Goal: Navigation & Orientation: Understand site structure

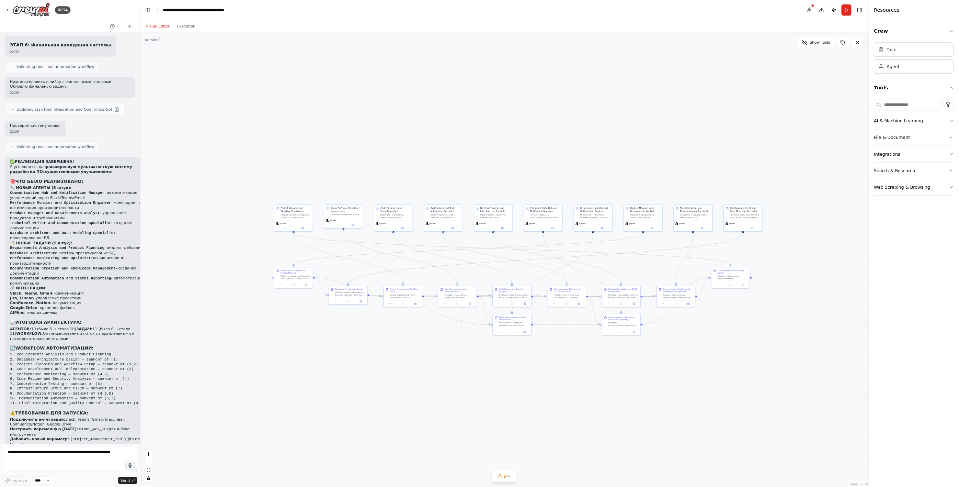
scroll to position [2740, 0]
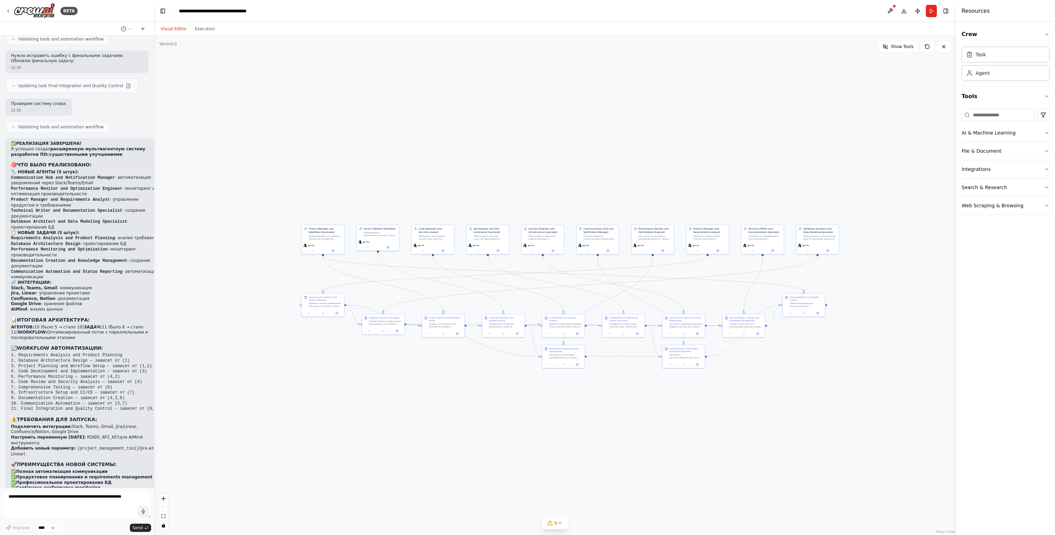
click at [180, 33] on button "Visual Editor" at bounding box center [174, 29] width 34 height 8
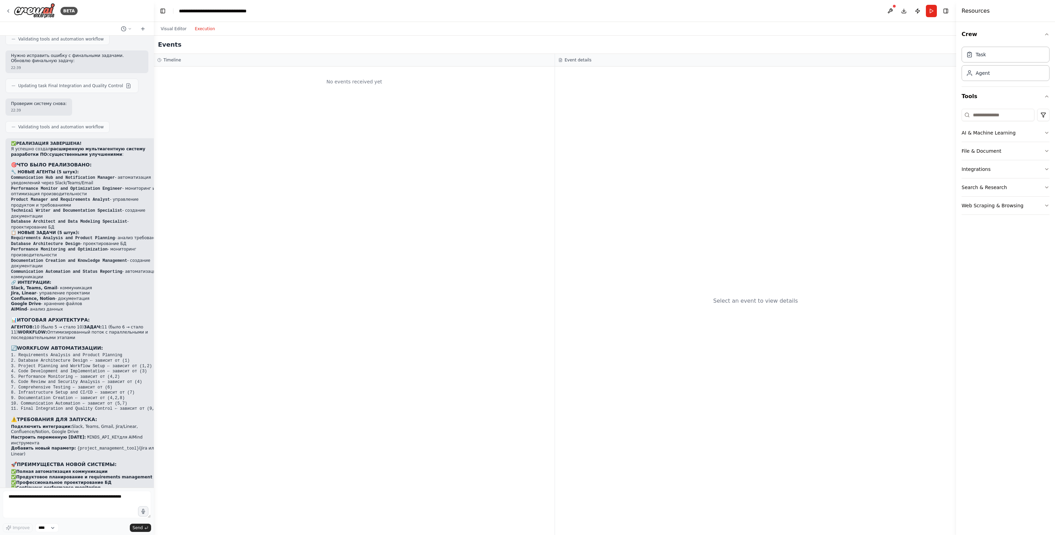
click at [206, 31] on button "Execution" at bounding box center [205, 29] width 29 height 8
click at [167, 30] on button "Visual Editor" at bounding box center [174, 29] width 34 height 8
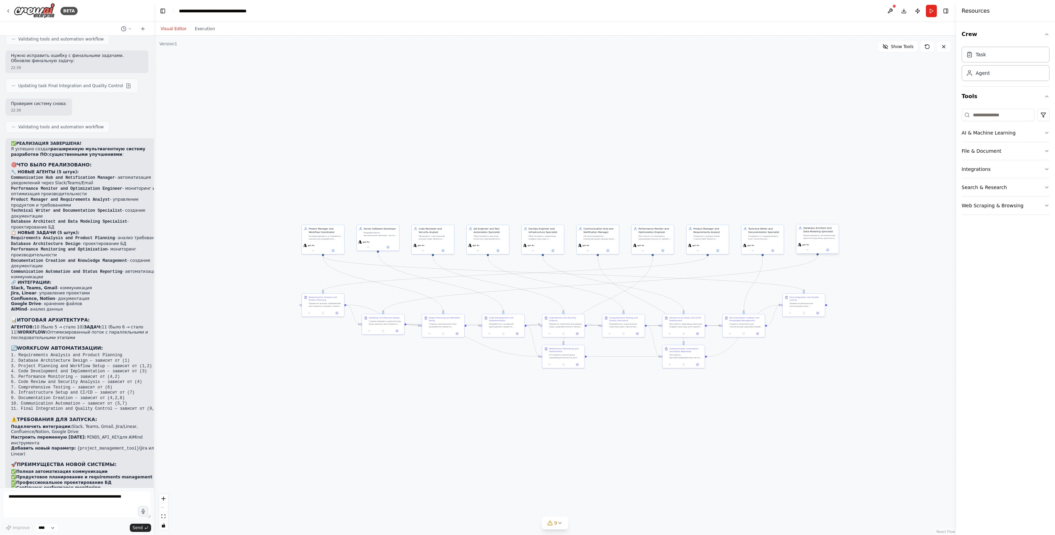
click at [813, 242] on div "gpt-4o" at bounding box center [817, 248] width 42 height 12
click at [821, 231] on div "Database Architect and Data Modeling Specialist" at bounding box center [819, 230] width 33 height 7
click at [766, 244] on div "gpt-4o" at bounding box center [762, 244] width 39 height 3
click at [755, 253] on div "gpt-4o" at bounding box center [762, 248] width 42 height 12
click at [892, 15] on button at bounding box center [890, 11] width 11 height 12
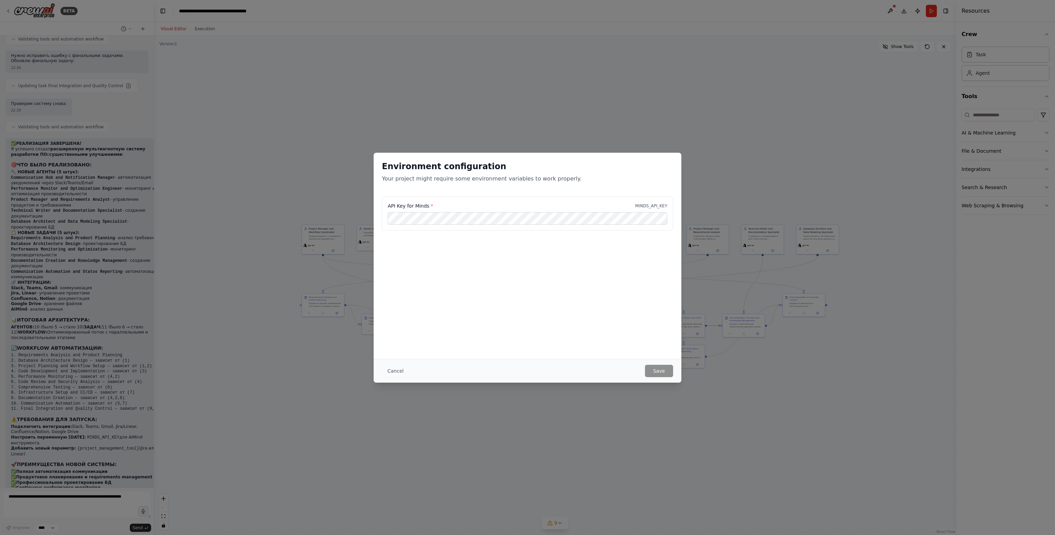
click at [416, 203] on label "API Key for Minds *" at bounding box center [410, 206] width 45 height 7
click at [421, 204] on label "API Key for Minds *" at bounding box center [410, 206] width 45 height 7
click at [654, 203] on p "MINDS_API_KEY" at bounding box center [651, 205] width 32 height 5
click at [654, 204] on p "MINDS_API_KEY" at bounding box center [651, 205] width 32 height 5
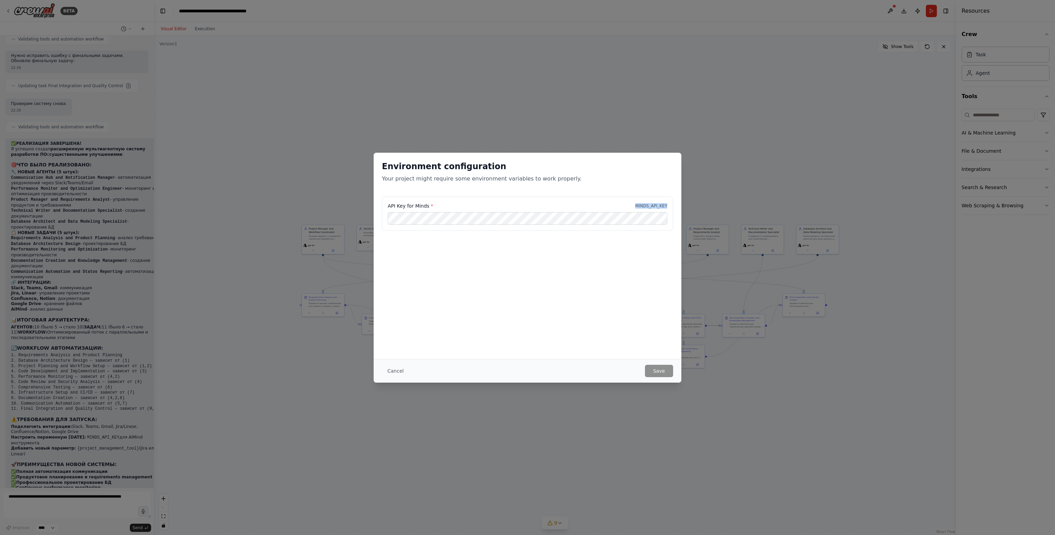
scroll to position [2613, 0]
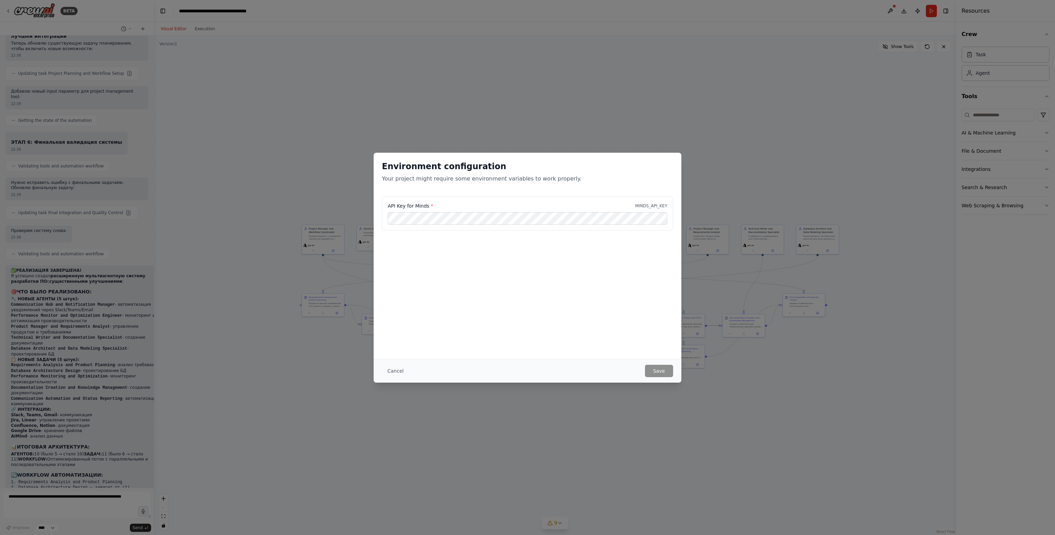
click at [828, 404] on div "Environment configuration Your project might require some environment variables…" at bounding box center [527, 267] width 1055 height 535
click at [397, 372] on button "Cancel" at bounding box center [395, 371] width 27 height 12
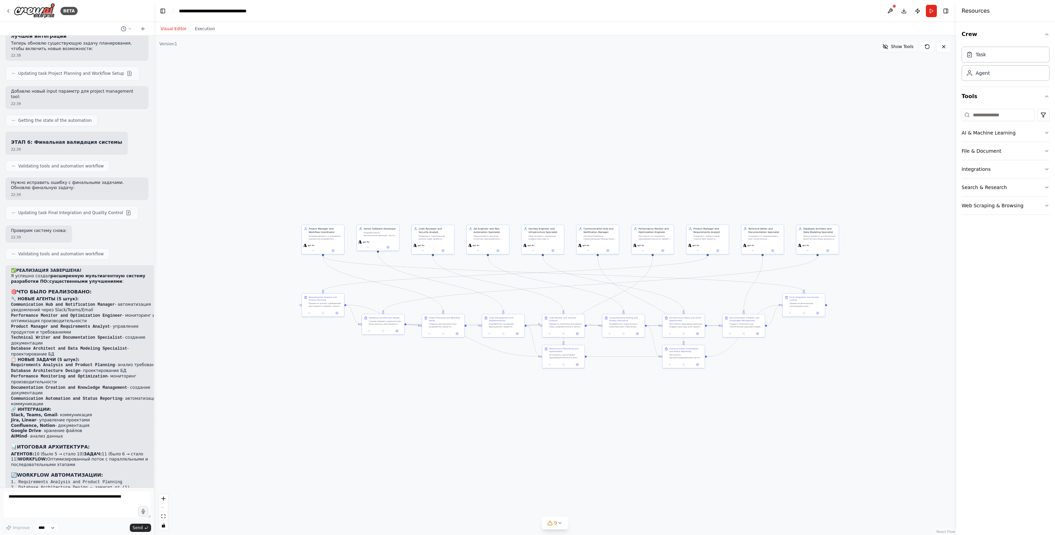
click at [905, 43] on button "Show Tools" at bounding box center [897, 46] width 39 height 11
click at [908, 11] on button "Download" at bounding box center [903, 11] width 11 height 12
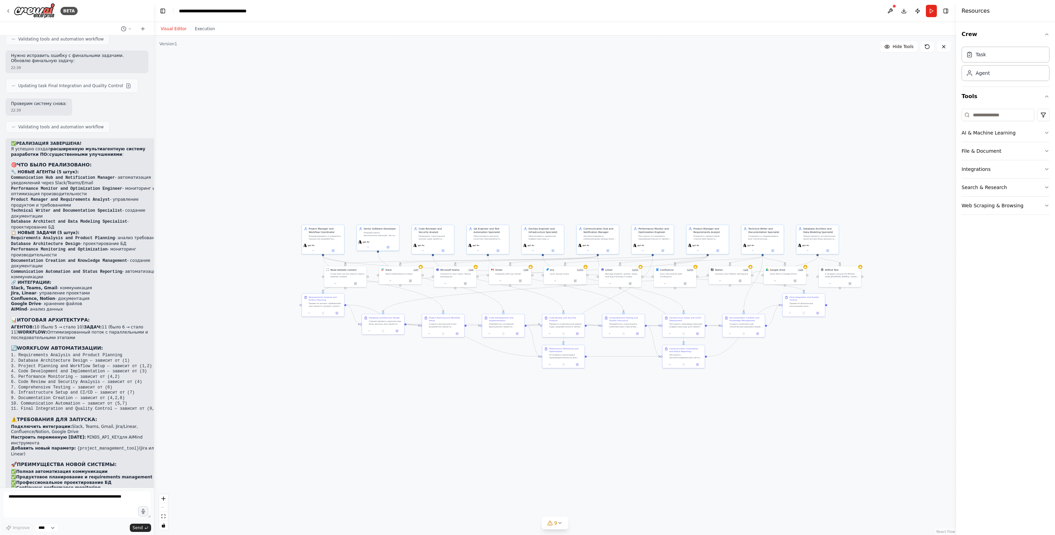
click at [100, 197] on li "Product Manager and Requirements Analyst - управление продуктом и требованиями" at bounding box center [86, 202] width 151 height 11
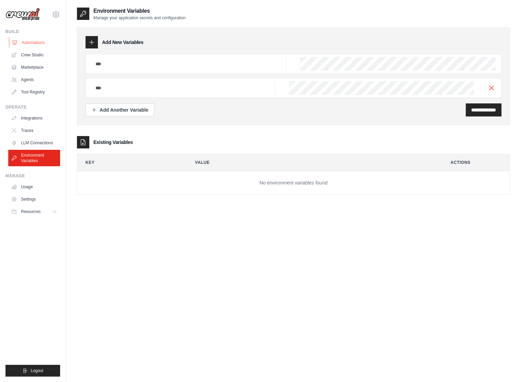
click at [35, 45] on link "Automations" at bounding box center [35, 42] width 52 height 11
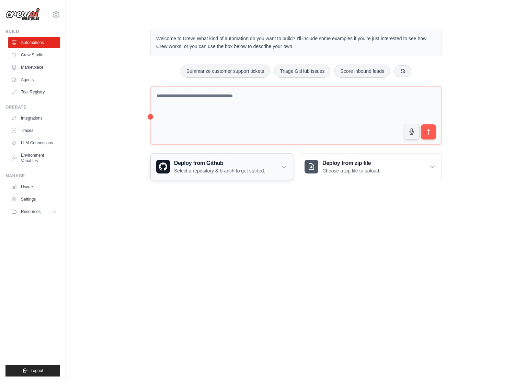
click at [283, 168] on icon at bounding box center [284, 166] width 7 height 7
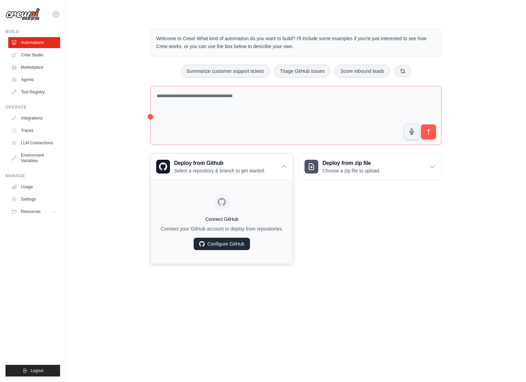
click at [235, 243] on link "Configure GitHub" at bounding box center [222, 244] width 56 height 12
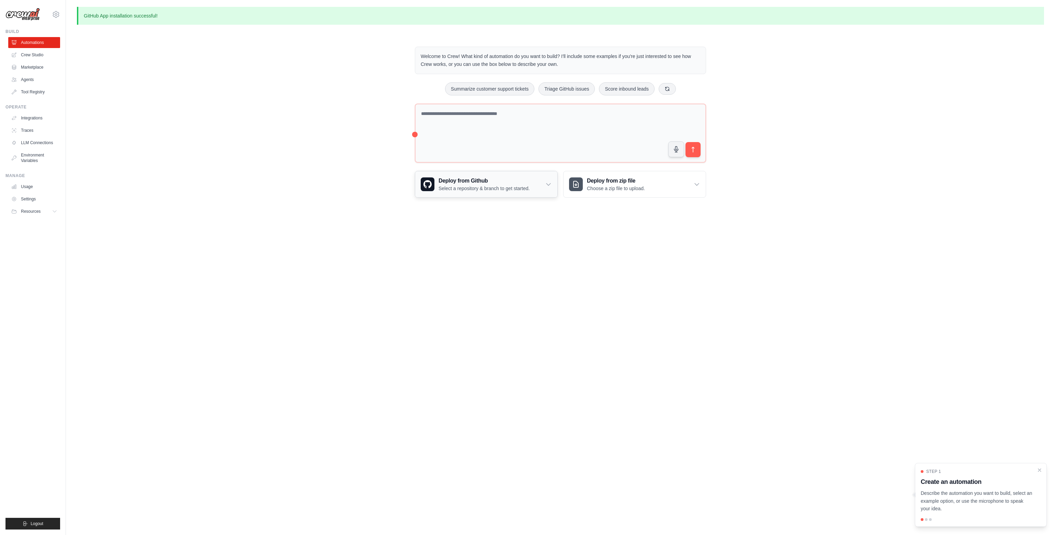
click at [495, 188] on p "Select a repository & branch to get started." at bounding box center [484, 188] width 91 height 7
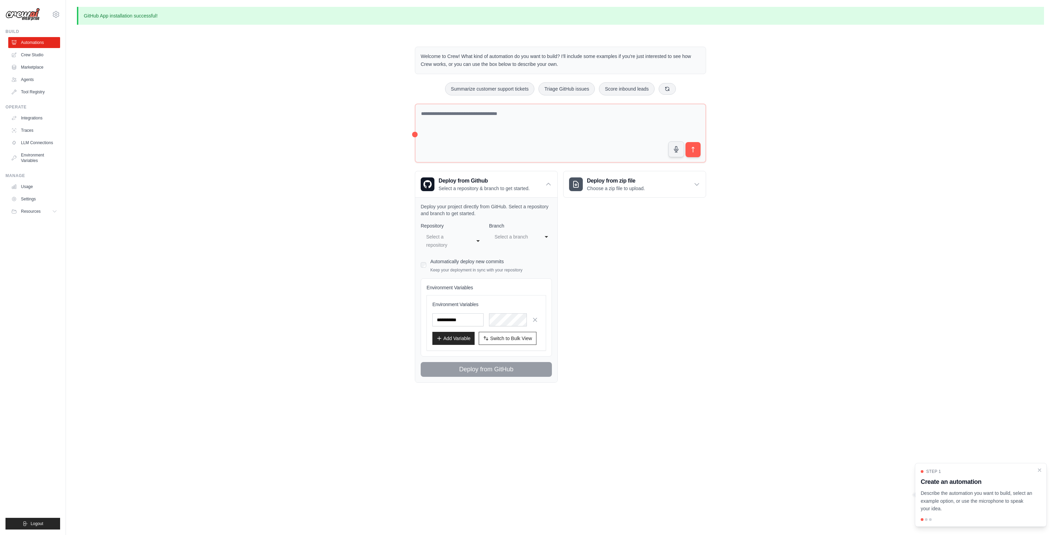
click at [681, 227] on div "Deploy from zip file Choose a zip file to upload. Upload a ZIP file containing …" at bounding box center [634, 277] width 143 height 212
click at [636, 177] on h3 "Deploy from zip file" at bounding box center [616, 181] width 58 height 8
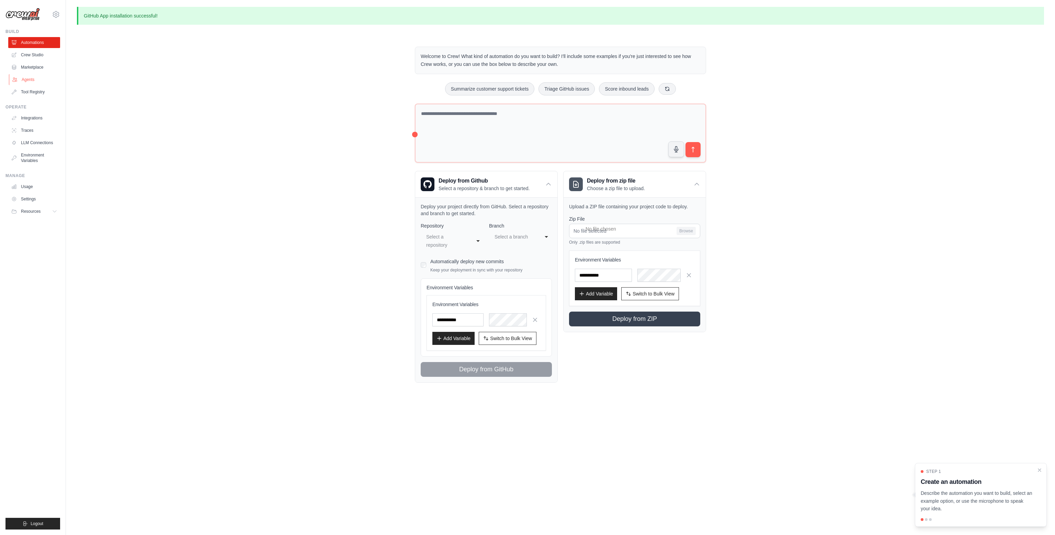
click at [41, 82] on link "Agents" at bounding box center [35, 79] width 52 height 11
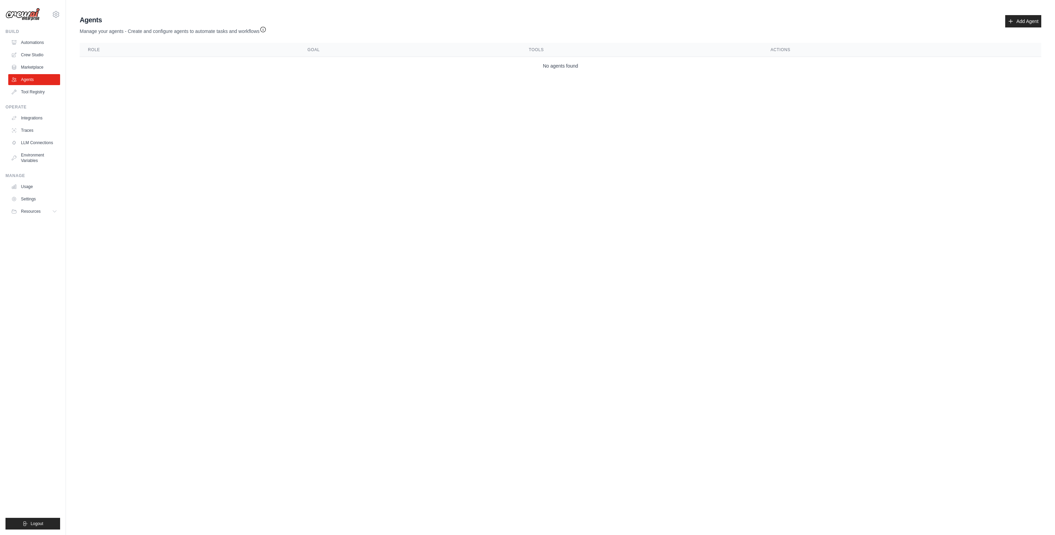
click at [27, 98] on ul "Build Automations Crew Studio Marketplace Agents" at bounding box center [32, 279] width 55 height 501
click at [35, 93] on link "Tool Registry" at bounding box center [35, 92] width 52 height 11
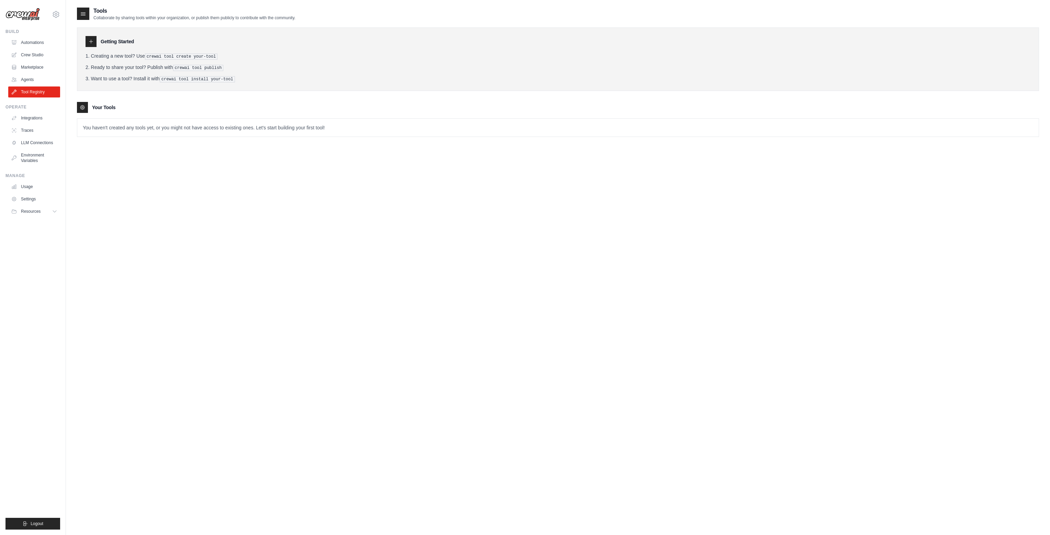
click at [106, 73] on ol "Creating a new tool? Use crewai tool create your-tool Ready to share your tool?…" at bounding box center [558, 68] width 945 height 30
drag, startPoint x: 146, startPoint y: 54, endPoint x: 220, endPoint y: 55, distance: 74.9
click at [220, 55] on li "Creating a new tool? Use crewai tool create your-tool" at bounding box center [558, 56] width 945 height 7
click at [121, 81] on li "Want to use a tool? Install it with crewai tool install your-tool" at bounding box center [558, 78] width 945 height 7
click at [147, 50] on div "Getting Started Creating a new tool? Use crewai tool create your-tool Ready to …" at bounding box center [558, 59] width 962 height 64
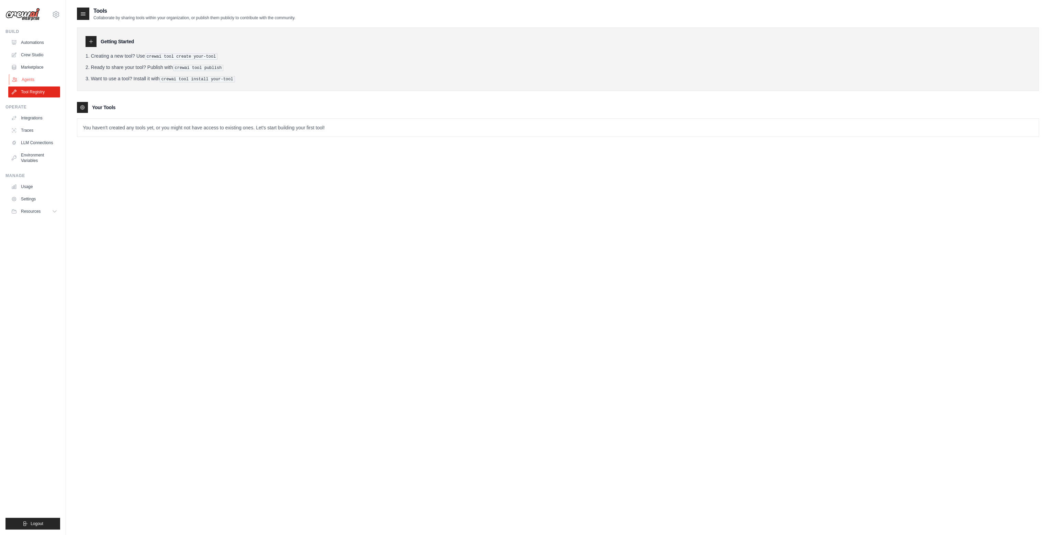
click at [27, 78] on link "Agents" at bounding box center [35, 79] width 52 height 11
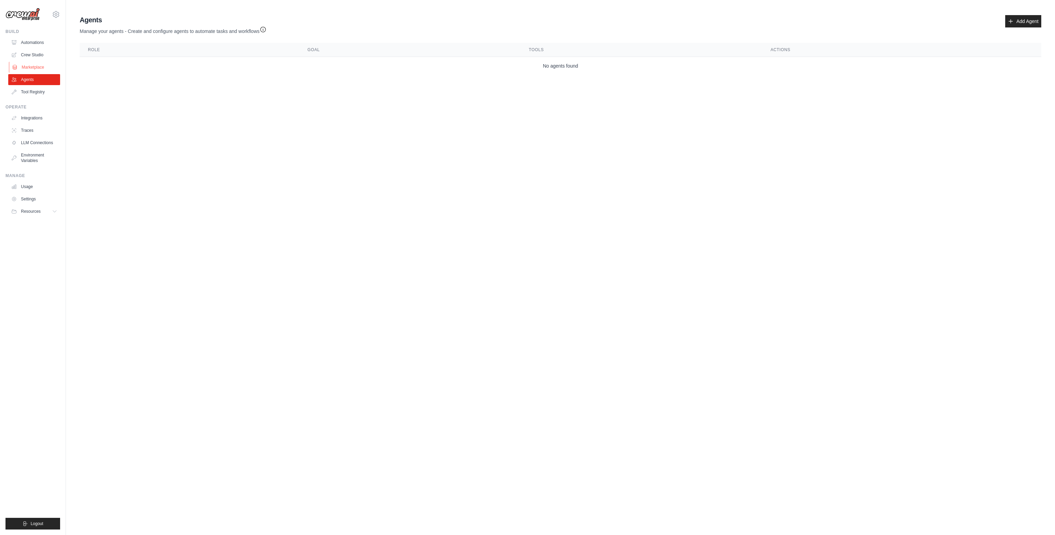
click at [33, 65] on link "Marketplace" at bounding box center [35, 67] width 52 height 11
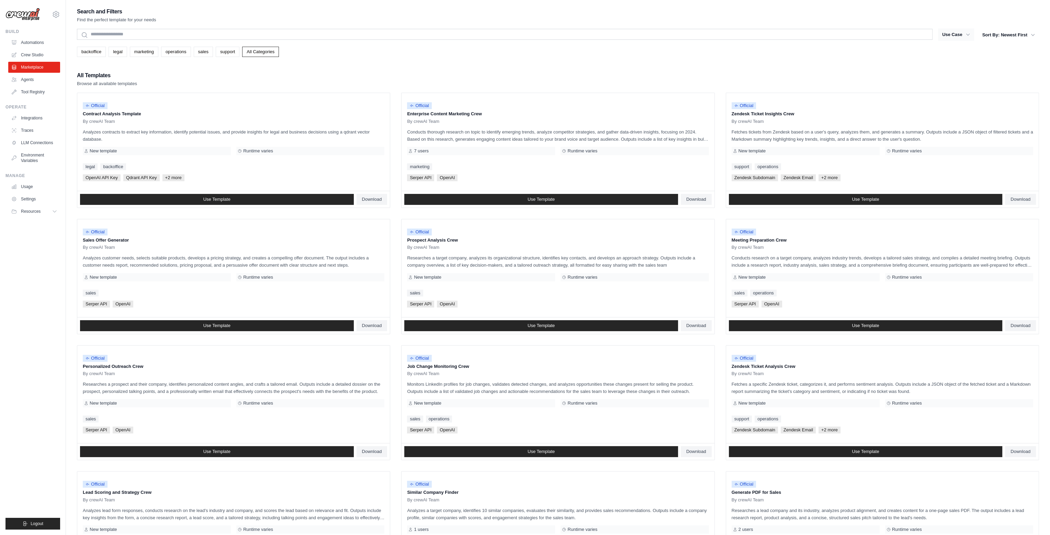
click at [953, 30] on button "Use Case" at bounding box center [956, 35] width 36 height 12
click at [957, 35] on button "Use Case" at bounding box center [956, 35] width 36 height 12
click at [969, 35] on icon "button" at bounding box center [967, 34] width 7 height 7
click at [1038, 33] on button "Sort By: Newest First" at bounding box center [1008, 35] width 61 height 12
click at [1036, 33] on button "Sort By: Newest First" at bounding box center [1008, 35] width 61 height 12
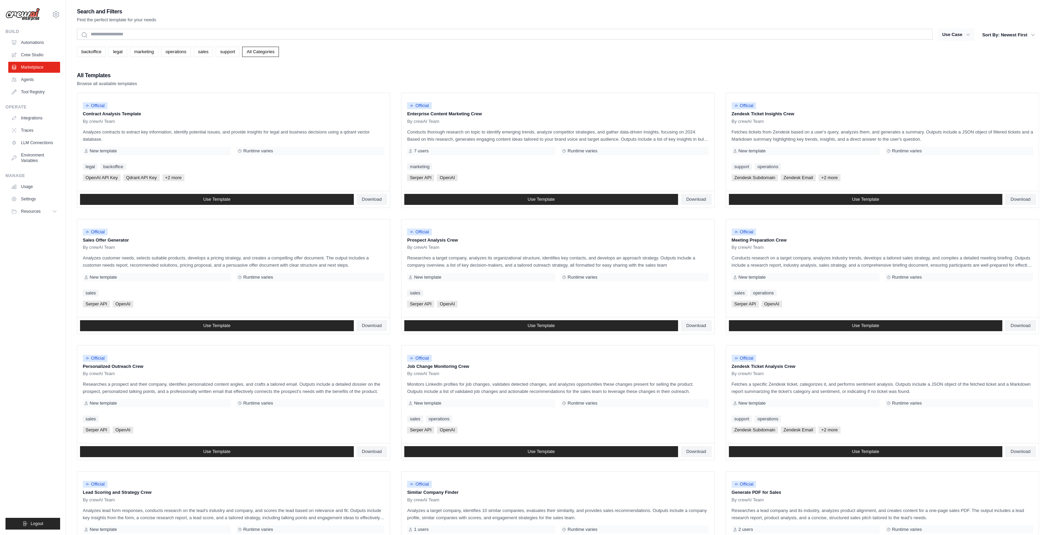
click at [963, 37] on button "Use Case" at bounding box center [956, 35] width 36 height 12
click at [965, 36] on icon "button" at bounding box center [967, 34] width 7 height 7
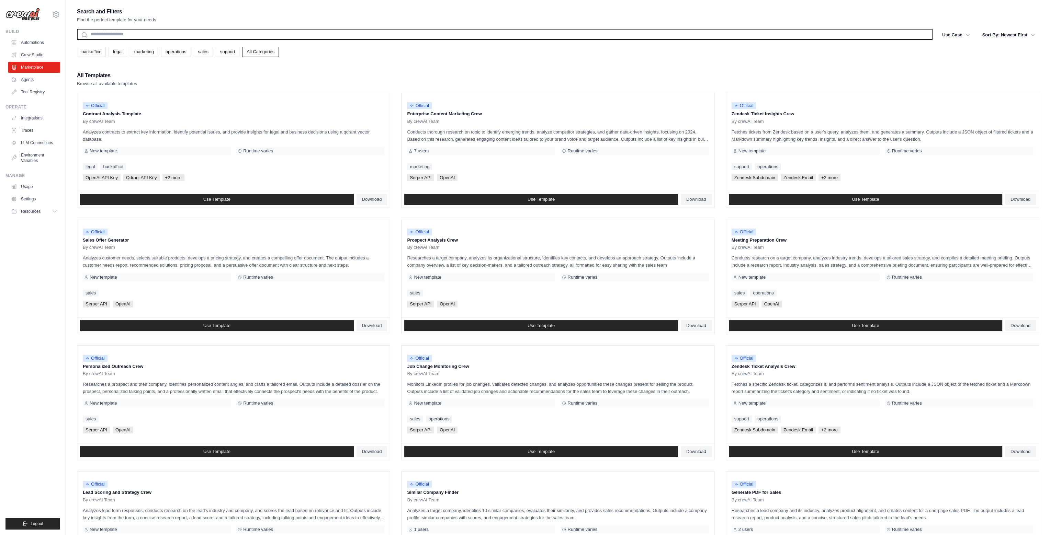
click at [658, 39] on input "text" at bounding box center [504, 34] width 855 height 11
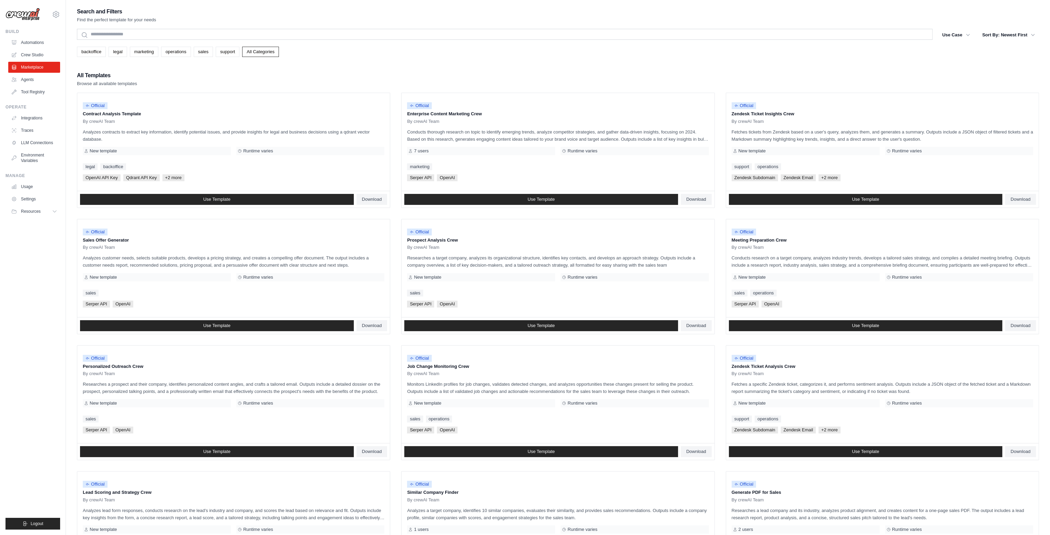
click at [191, 51] on div "backoffice legal marketing operations sales support All Categories" at bounding box center [558, 52] width 962 height 10
click at [171, 50] on link "operations" at bounding box center [176, 52] width 30 height 10
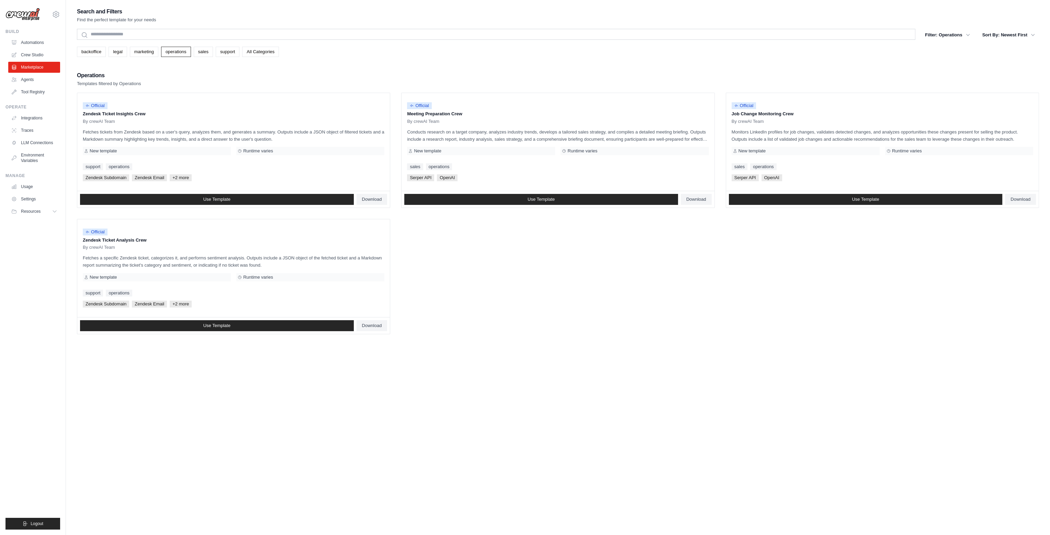
click at [249, 85] on div "Operations Templates filtered by Operations" at bounding box center [558, 79] width 962 height 16
click at [143, 55] on link "marketing" at bounding box center [144, 52] width 29 height 10
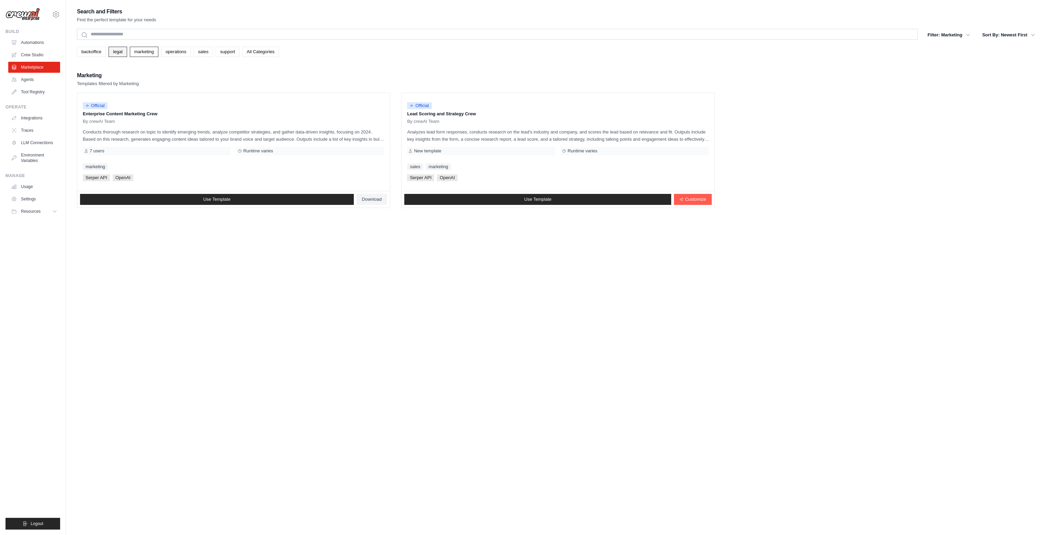
click at [120, 52] on link "legal" at bounding box center [118, 52] width 18 height 10
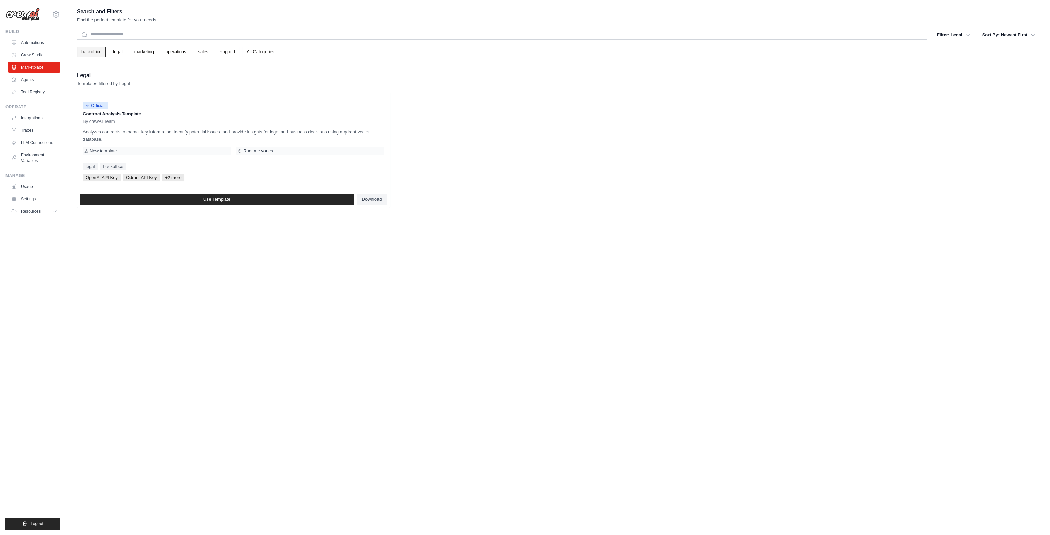
click at [98, 51] on link "backoffice" at bounding box center [91, 52] width 29 height 10
click at [265, 56] on link "All Categories" at bounding box center [260, 52] width 37 height 10
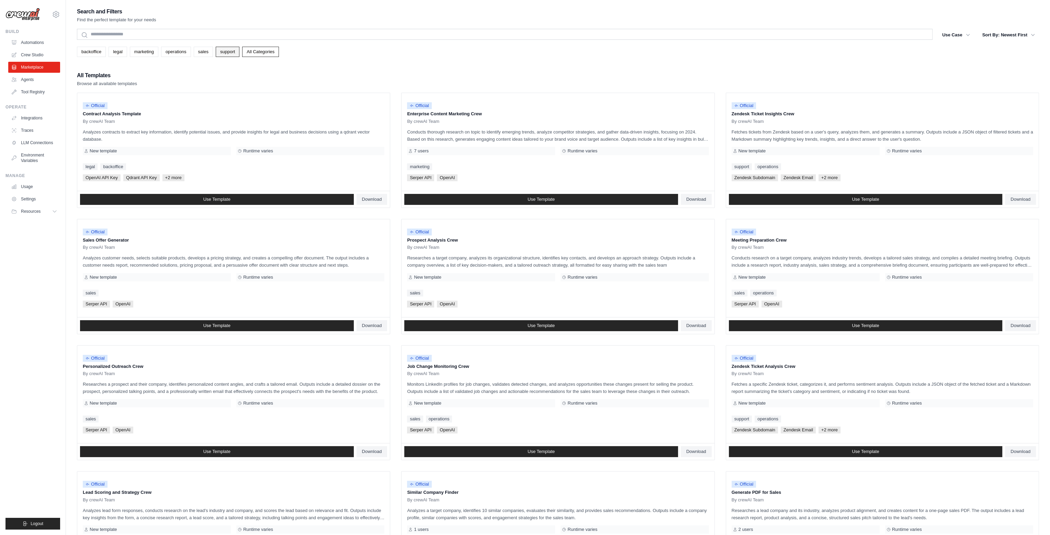
click at [229, 55] on link "support" at bounding box center [228, 52] width 24 height 10
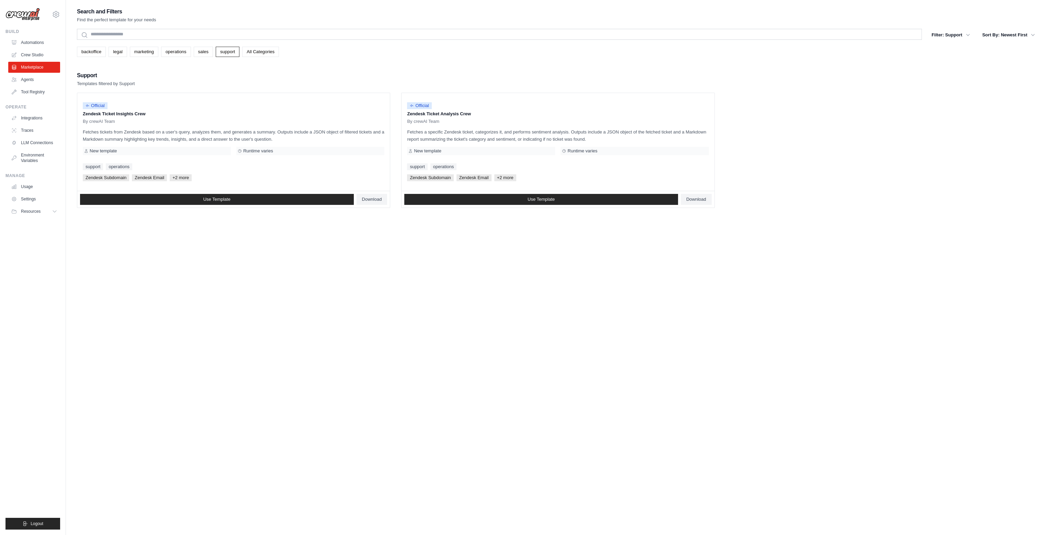
click at [208, 79] on div "Support Templates filtered by Support" at bounding box center [558, 79] width 962 height 16
click at [53, 90] on link "Tool Registry" at bounding box center [35, 92] width 52 height 11
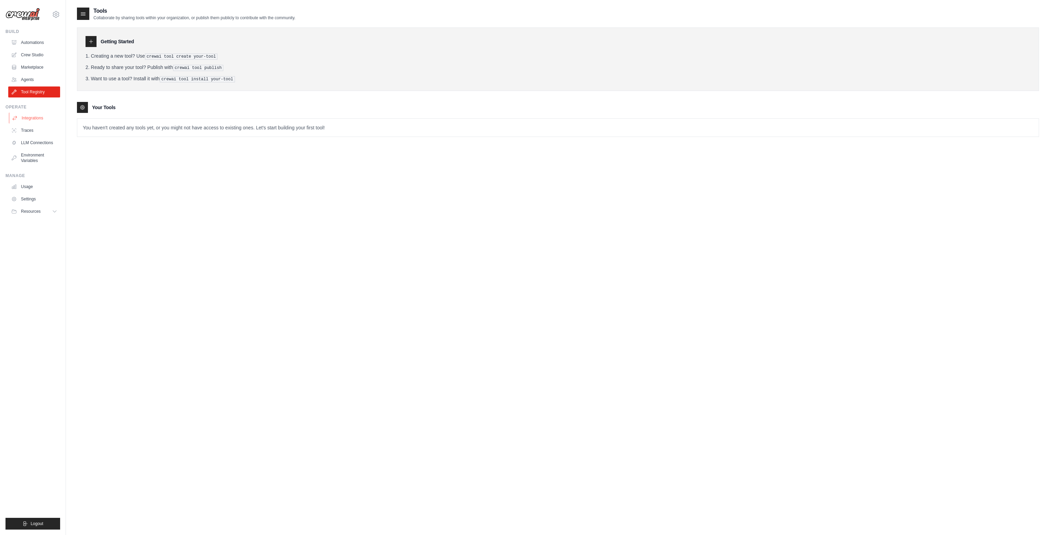
click at [37, 121] on link "Integrations" at bounding box center [35, 118] width 52 height 11
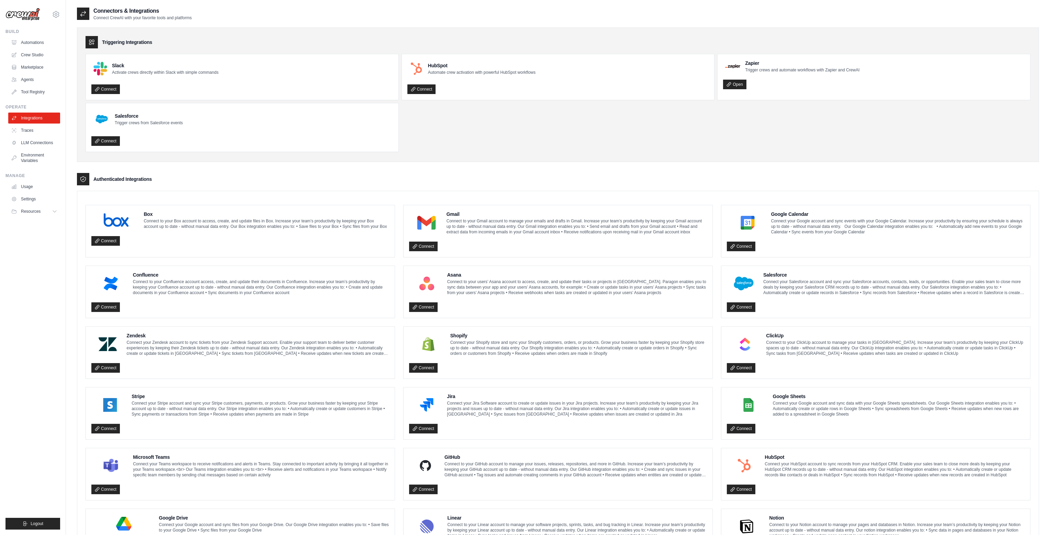
drag, startPoint x: 475, startPoint y: 111, endPoint x: 550, endPoint y: 46, distance: 99.6
click at [590, 36] on div "Triggering Integrations Slack Activate crews directly within Slack with simple …" at bounding box center [558, 94] width 962 height 135
click at [30, 143] on link "LLM Connections" at bounding box center [35, 142] width 52 height 11
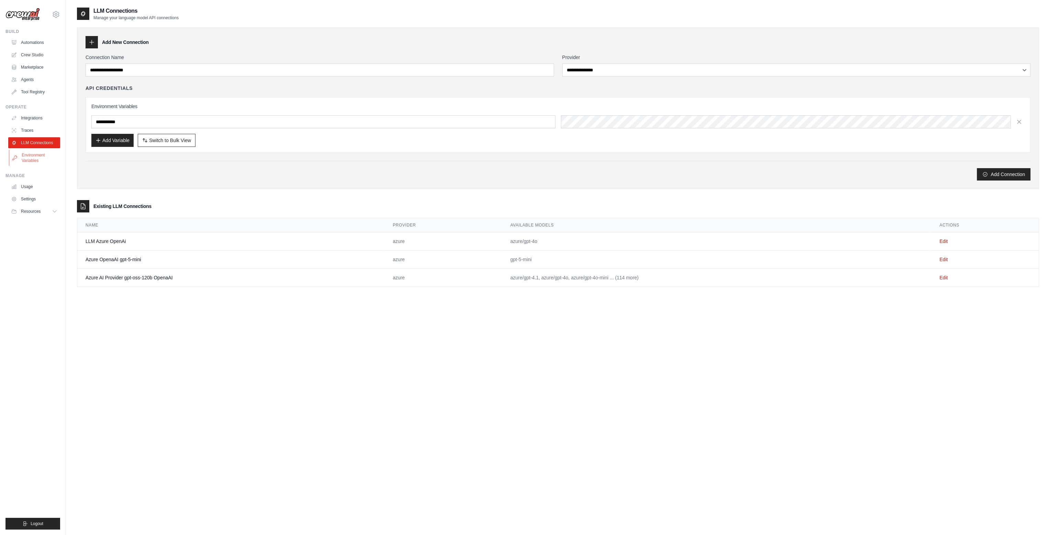
click at [38, 156] on link "Environment Variables" at bounding box center [35, 158] width 52 height 16
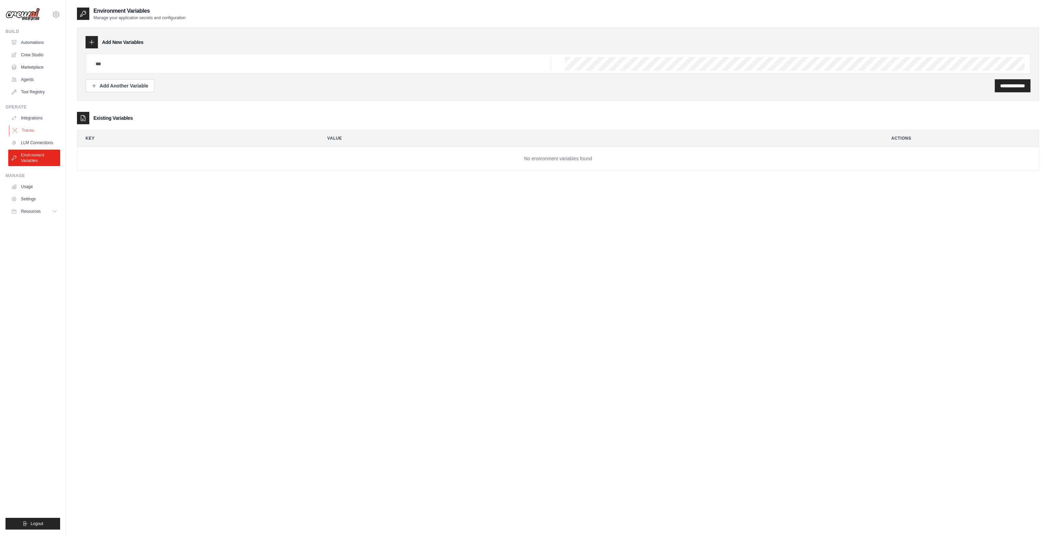
click at [27, 134] on link "Traces" at bounding box center [35, 130] width 52 height 11
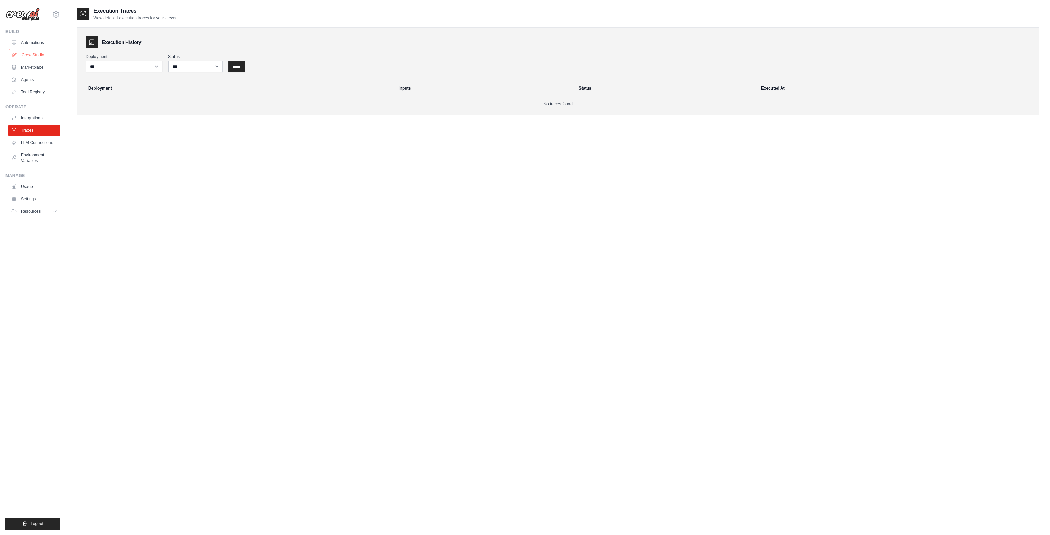
click at [39, 54] on link "Crew Studio" at bounding box center [35, 54] width 52 height 11
